Goal: Check status: Check status

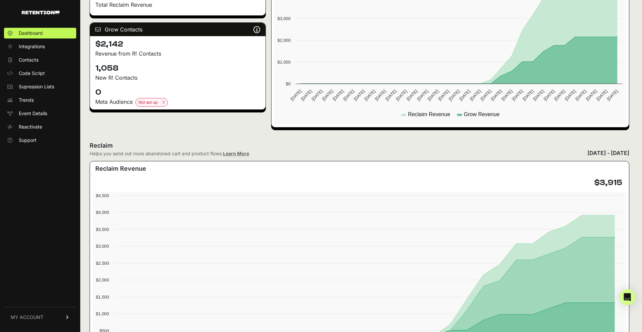
scroll to position [49, 0]
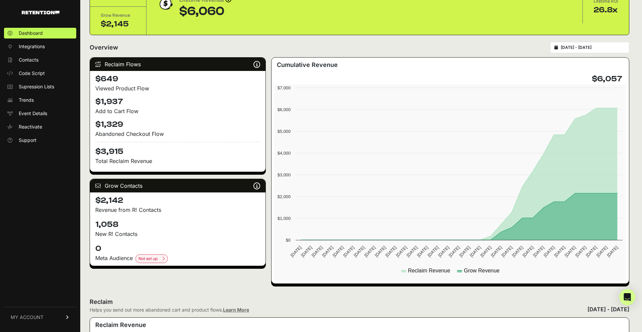
drag, startPoint x: 126, startPoint y: 223, endPoint x: 67, endPoint y: 221, distance: 59.2
click at [134, 226] on h4 "1,058" at bounding box center [177, 224] width 165 height 11
drag, startPoint x: 122, startPoint y: 225, endPoint x: 94, endPoint y: 225, distance: 28.4
click at [94, 225] on div "1,058 New R! Contacts" at bounding box center [178, 228] width 176 height 24
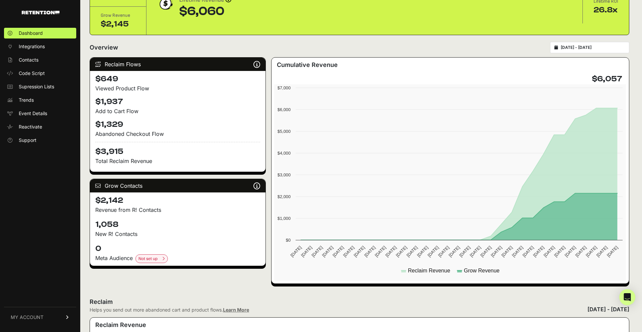
scroll to position [0, 0]
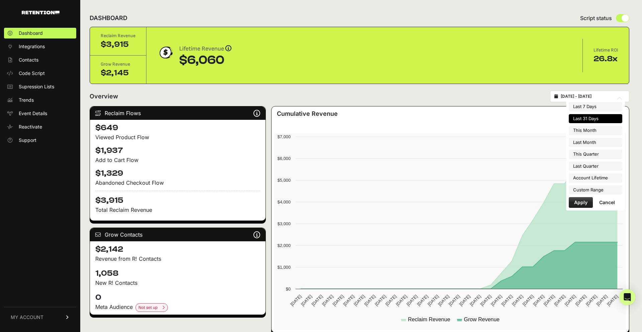
click at [591, 95] on input "[DATE] - [DATE]" at bounding box center [593, 96] width 64 height 5
click at [596, 127] on li "This Month" at bounding box center [596, 130] width 54 height 9
type input "2025-10-01 - 2025-10-31"
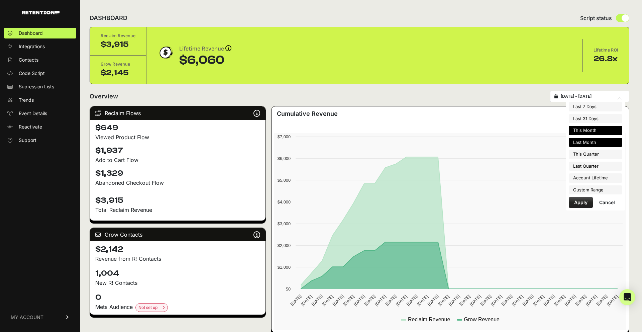
click at [597, 139] on li "Last Month" at bounding box center [596, 142] width 54 height 9
type input "2025-09-01 - 2025-09-30"
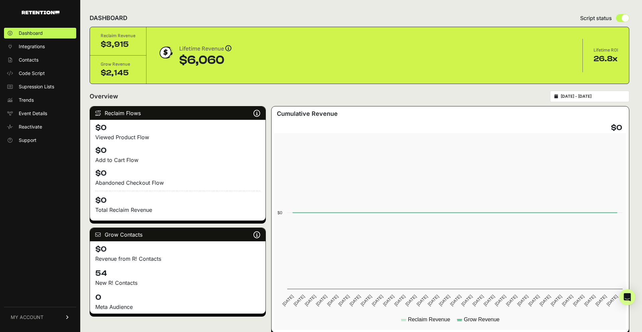
click at [590, 96] on input "2025-09-01 - 2025-09-30" at bounding box center [593, 96] width 64 height 5
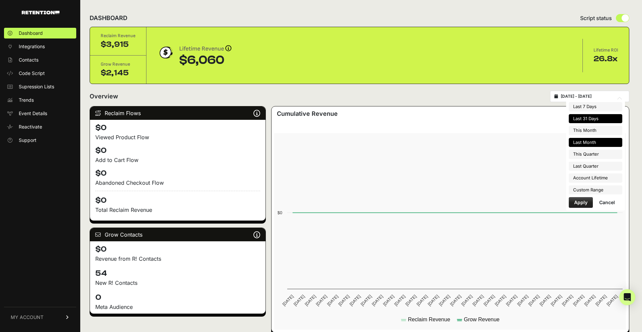
click at [591, 118] on li "Last 31 Days" at bounding box center [596, 118] width 54 height 9
type input "[DATE] - [DATE]"
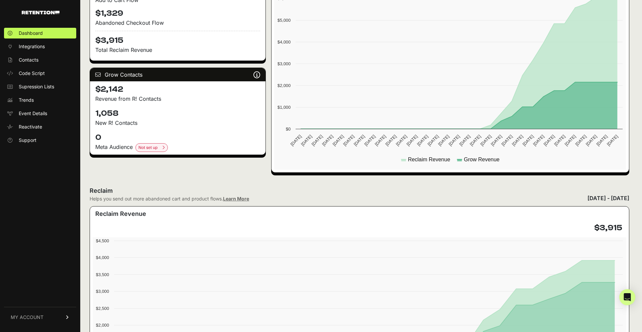
scroll to position [159, 0]
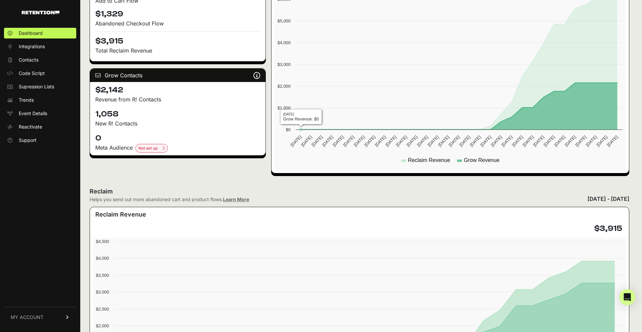
click at [242, 143] on h4 "0" at bounding box center [177, 138] width 165 height 11
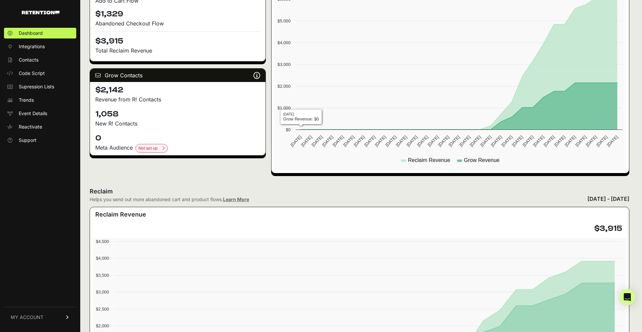
click at [242, 143] on h4 "0" at bounding box center [177, 138] width 165 height 11
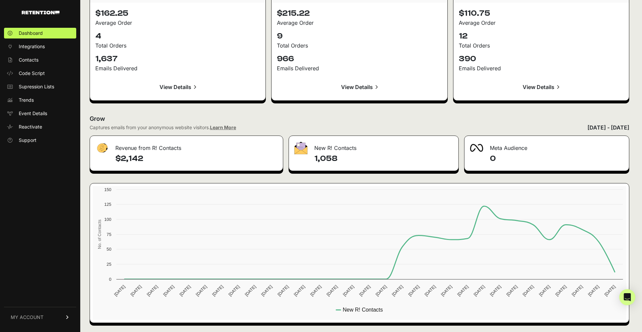
scroll to position [708, 0]
